Goal: Complete application form

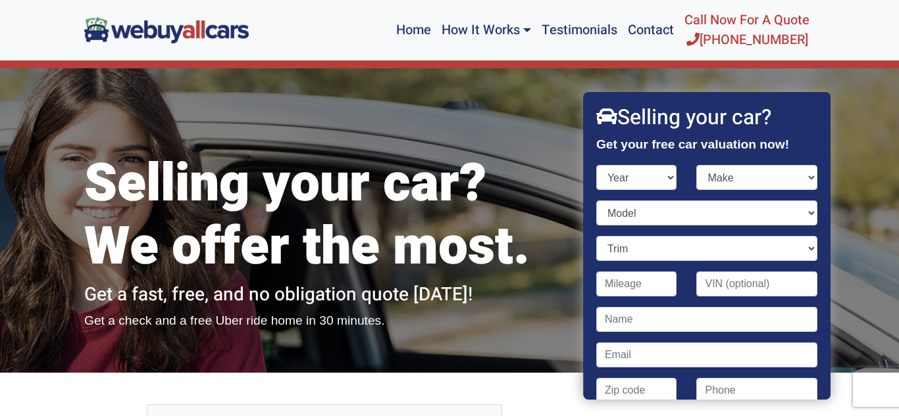
select select "2005"
click at [596, 165] on select "Year [DATE] 2025 2024 2023 2022 2021 2020 2019 2018 2017 2016 2015 2014 2013 20…" at bounding box center [636, 177] width 81 height 25
click at [809, 172] on select "Make Acura Aston [PERSON_NAME] Audi Bentley BMW Buick Cadillac Chevrolet Chrysl…" at bounding box center [757, 177] width 121 height 25
select select "GMC"
click at [697, 165] on select "Make Acura Aston [PERSON_NAME] Audi Bentley BMW Buick Cadillac Chevrolet Chrysl…" at bounding box center [757, 177] width 121 height 25
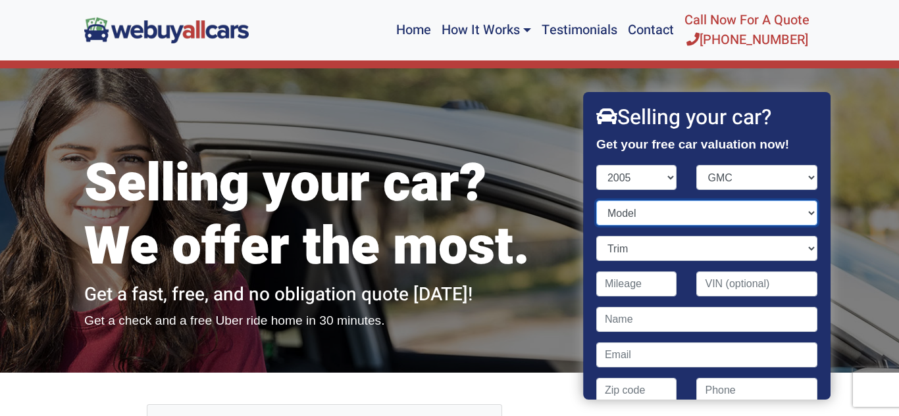
click at [687, 214] on select "Model Canyon Envoy Envoy XL Envoy XUV Safari Safari Cargo Savana Savana Cargo S…" at bounding box center [706, 213] width 221 height 25
select select "Envoy"
click at [596, 201] on select "Model Canyon Envoy Envoy XL Envoy XUV Safari Safari Cargo Savana Savana Cargo S…" at bounding box center [706, 213] width 221 height 25
click at [766, 255] on select "Trim Denali 4WD 4dr SUV (5.3L 8cyl) Denali Rwd 4dr SUV (5.3L 8cyl) SLE 4WD 4dr …" at bounding box center [706, 248] width 221 height 25
select select "SLE 4WD 4dr SUV (4.2L 6cyl)"
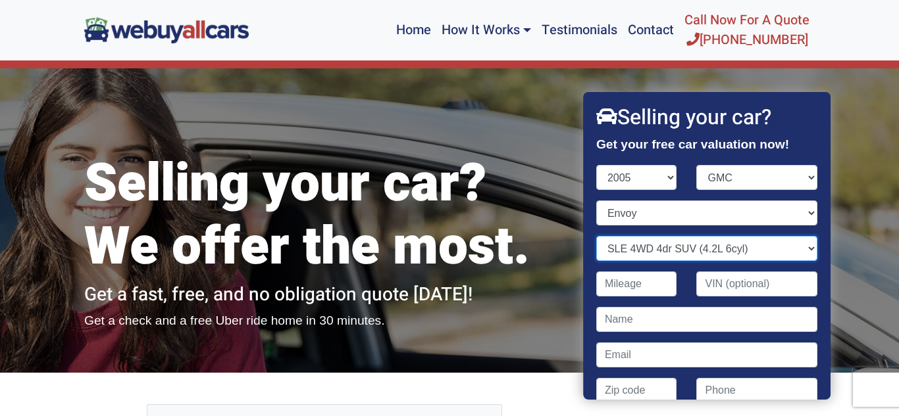
click at [596, 236] on select "Trim Denali 4WD 4dr SUV (5.3L 8cyl) Denali Rwd 4dr SUV (5.3L 8cyl) SLE 4WD 4dr …" at bounding box center [706, 248] width 221 height 25
click at [665, 281] on input "Contact form" at bounding box center [636, 284] width 81 height 25
type input "171,386"
click at [786, 276] on input "Contact form" at bounding box center [757, 284] width 121 height 25
click at [686, 313] on input "Contact form" at bounding box center [706, 319] width 221 height 25
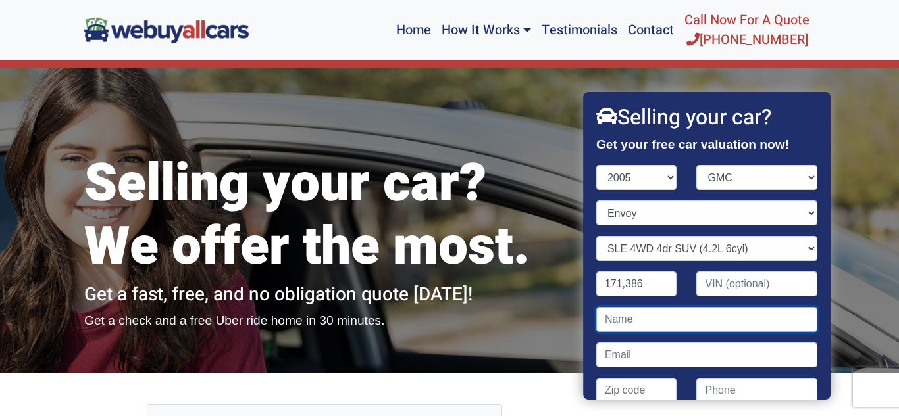
type input "[PERSON_NAME]"
type input "[EMAIL_ADDRESS][DOMAIN_NAME]"
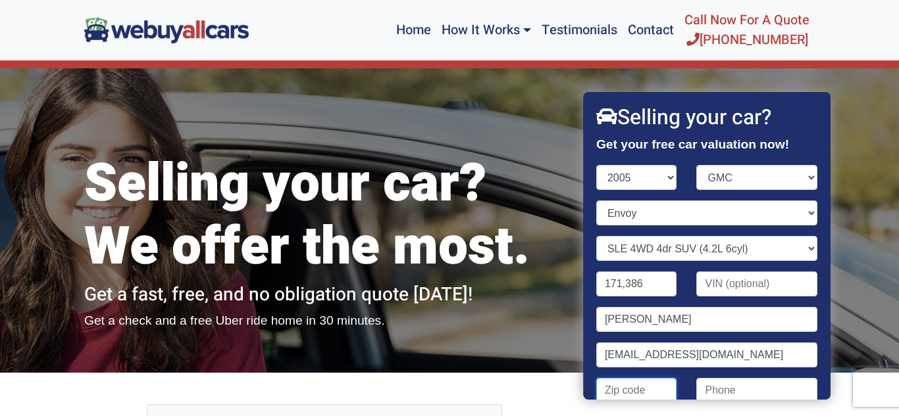
type input "15132"
type input "4128966866"
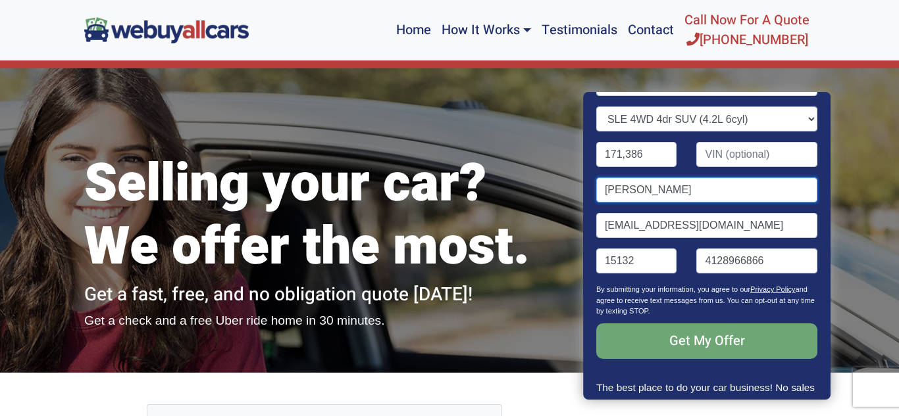
scroll to position [132, 0]
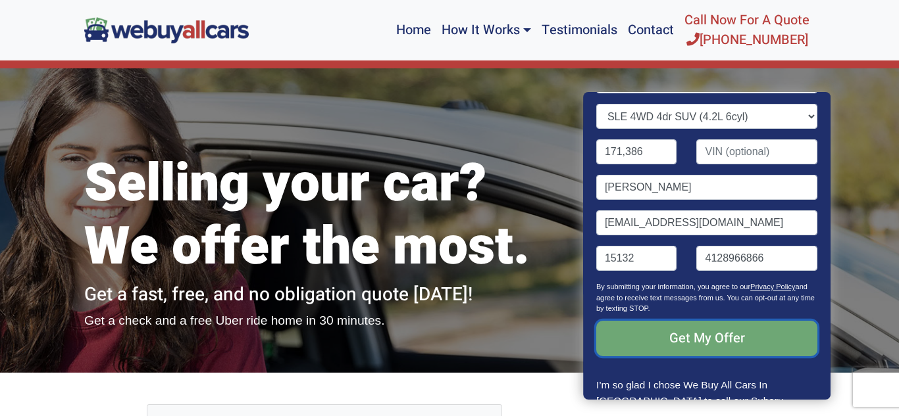
click at [689, 339] on input "Get My Offer" at bounding box center [706, 339] width 221 height 36
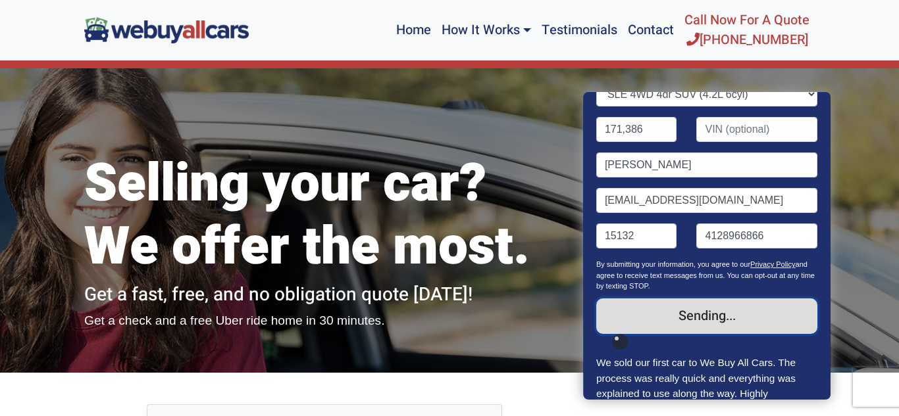
scroll to position [170, 0]
